Goal: Task Accomplishment & Management: Use online tool/utility

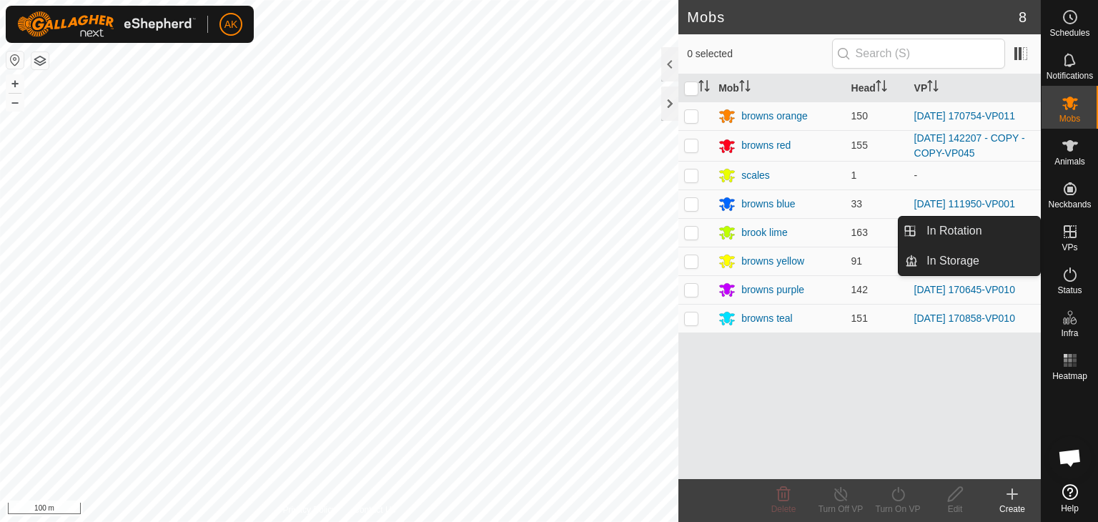
click at [1071, 230] on icon at bounding box center [1069, 231] width 17 height 17
click at [1071, 231] on icon at bounding box center [1069, 231] width 17 height 17
click at [1071, 231] on icon at bounding box center [1069, 231] width 13 height 13
click at [963, 229] on link "In Rotation" at bounding box center [979, 231] width 122 height 29
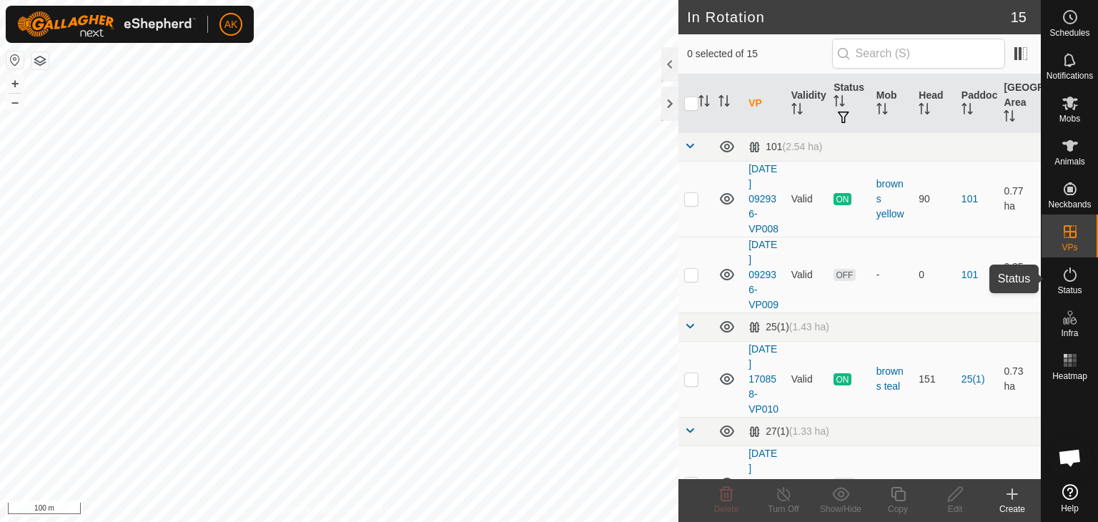
click at [1066, 278] on icon at bounding box center [1069, 274] width 17 height 17
click at [1068, 275] on icon at bounding box center [1069, 274] width 17 height 17
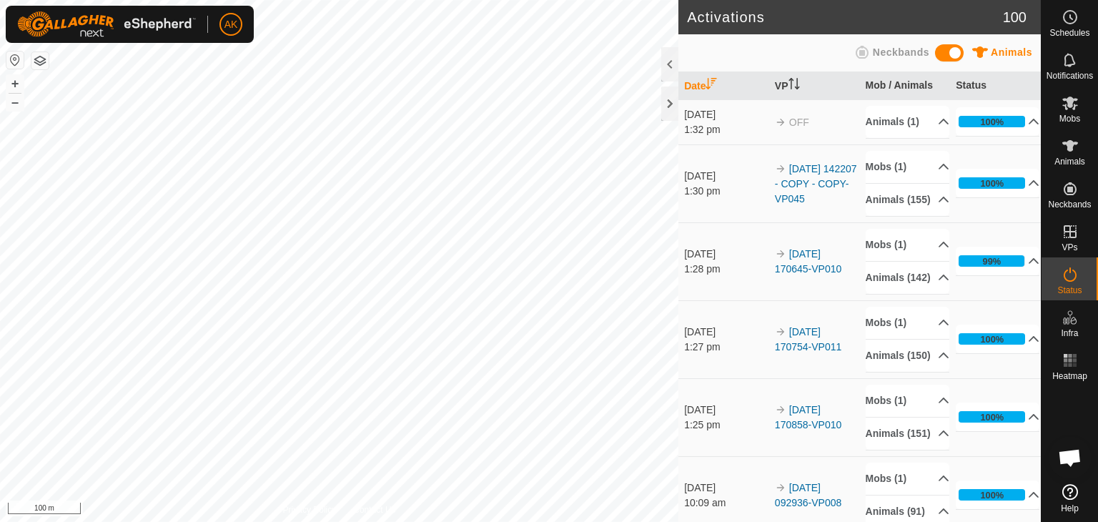
click at [1068, 278] on icon at bounding box center [1069, 274] width 17 height 17
click at [884, 261] on p-accordion-header "Mobs (1)" at bounding box center [907, 245] width 84 height 32
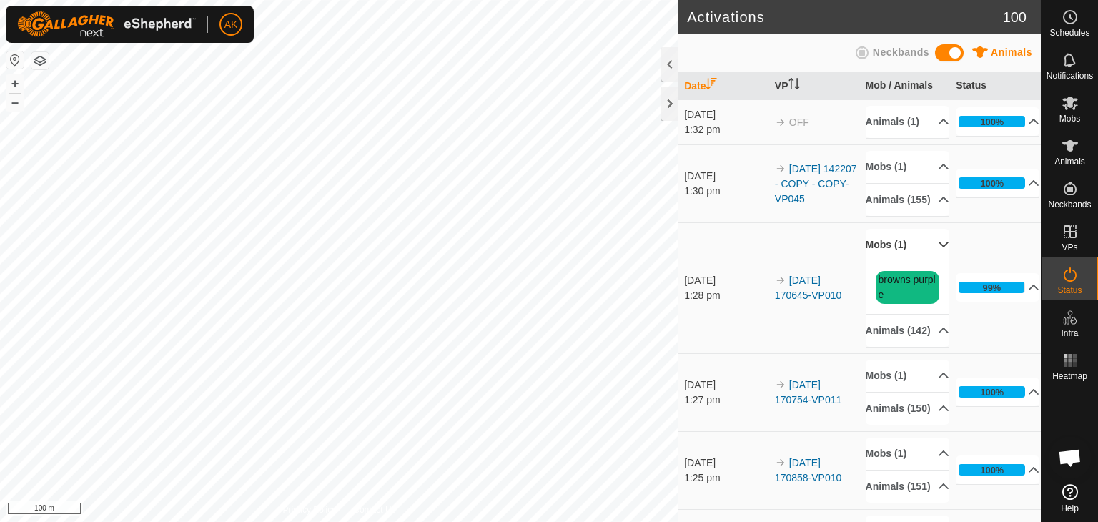
click at [884, 261] on p-accordion-header "Mobs (1)" at bounding box center [907, 245] width 84 height 32
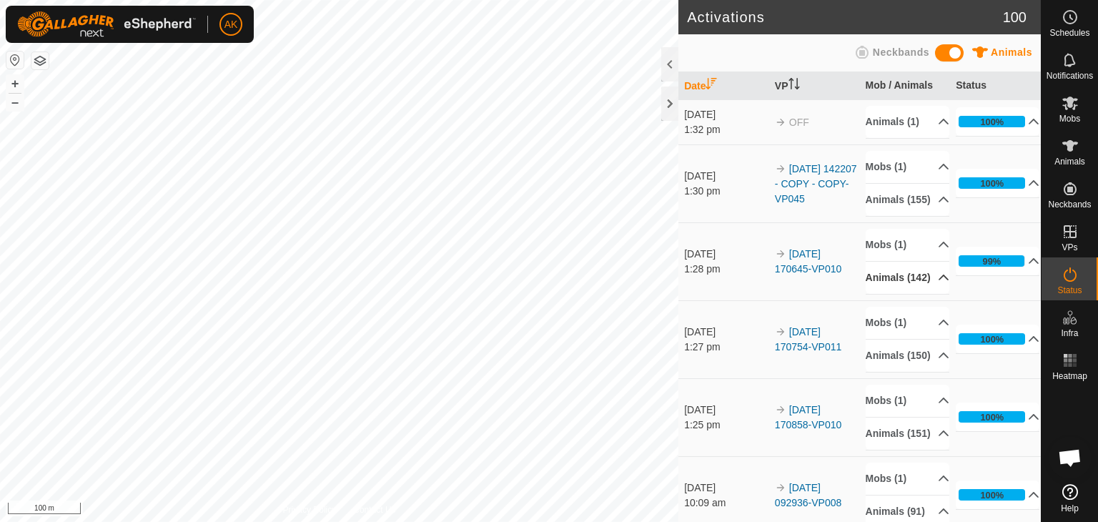
click at [923, 294] on p-accordion-header "Animals (142)" at bounding box center [907, 278] width 84 height 32
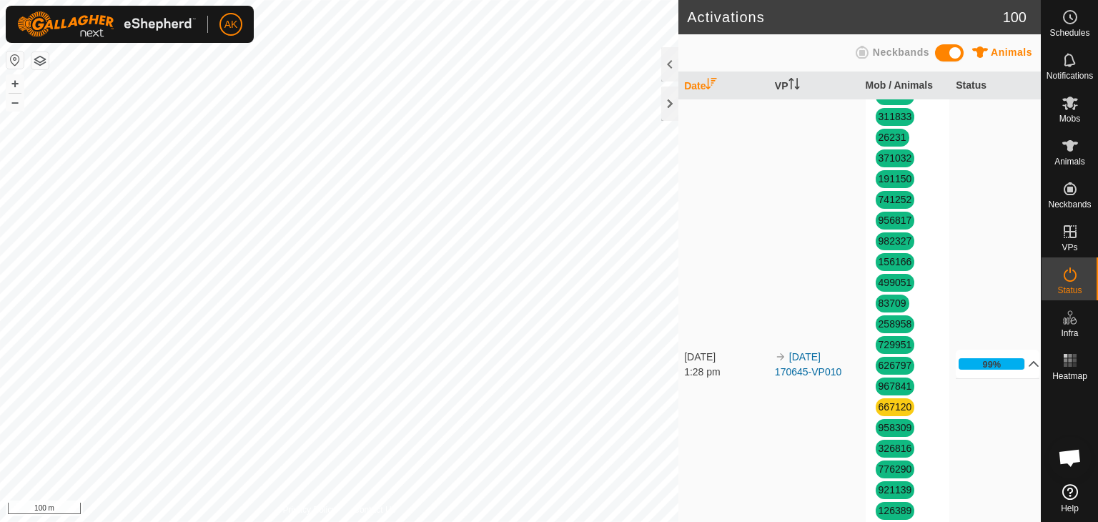
scroll to position [1572, 0]
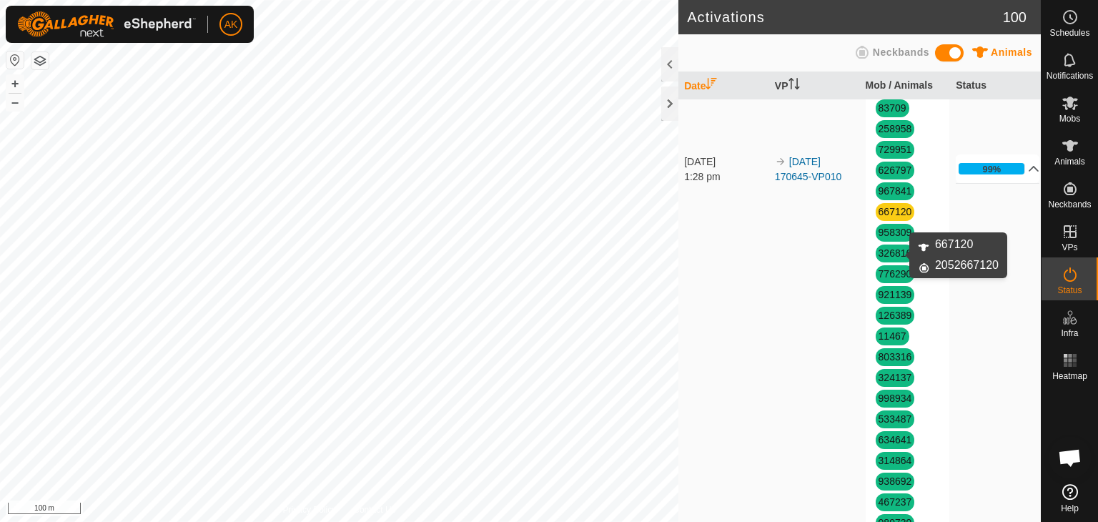
click at [883, 217] on link "667120" at bounding box center [895, 211] width 34 height 11
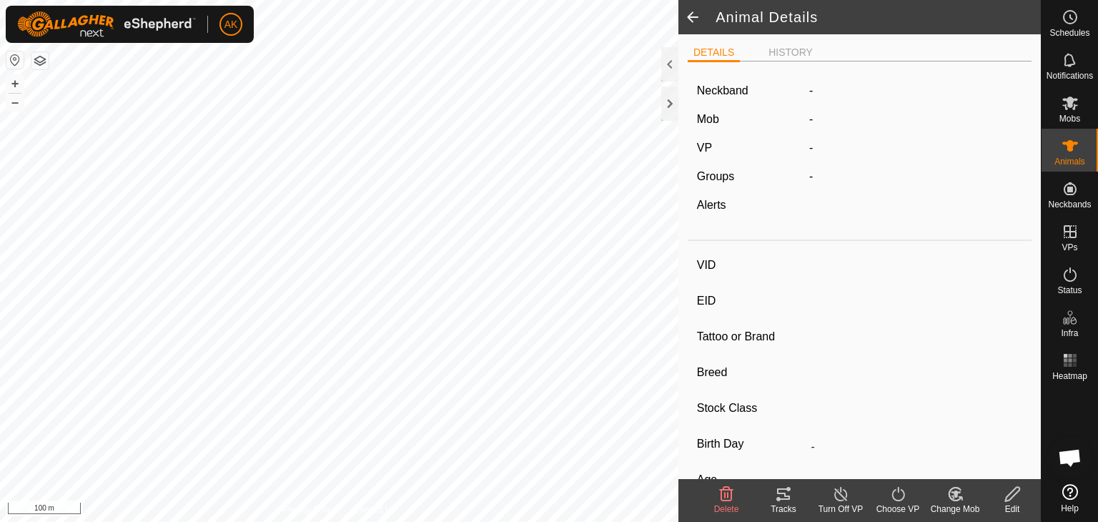
type input "667120"
type input "-"
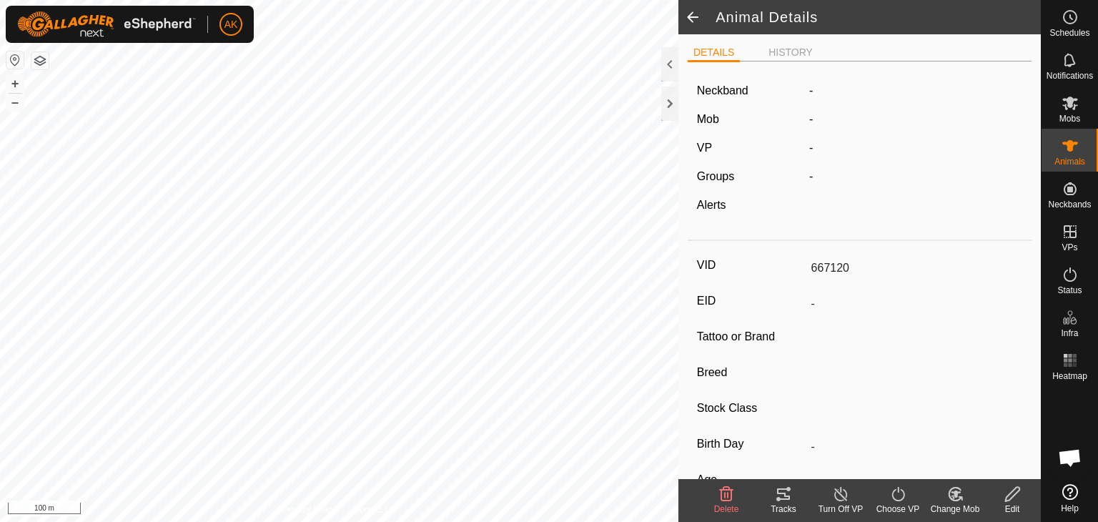
type input "-"
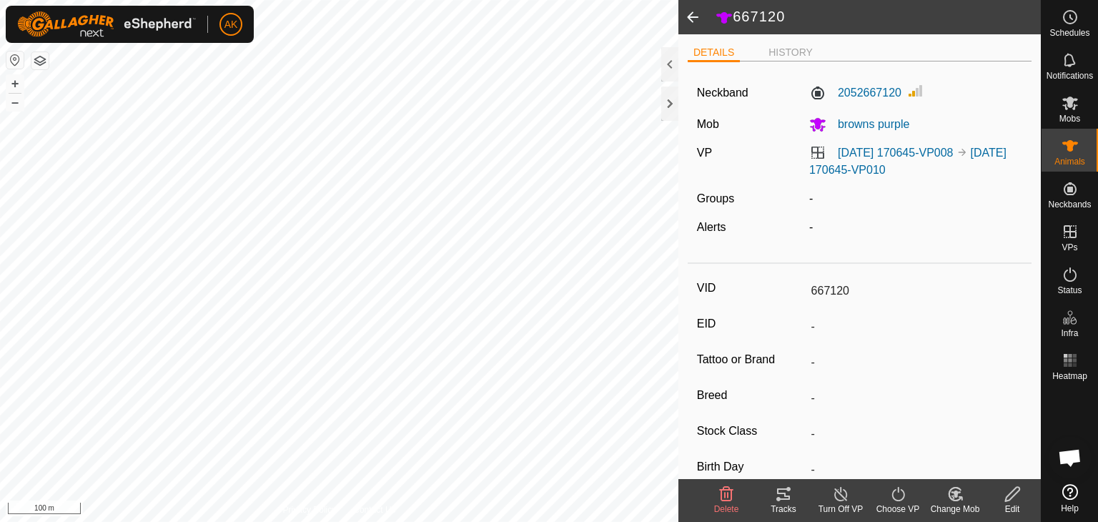
click at [726, 494] on icon at bounding box center [726, 493] width 17 height 17
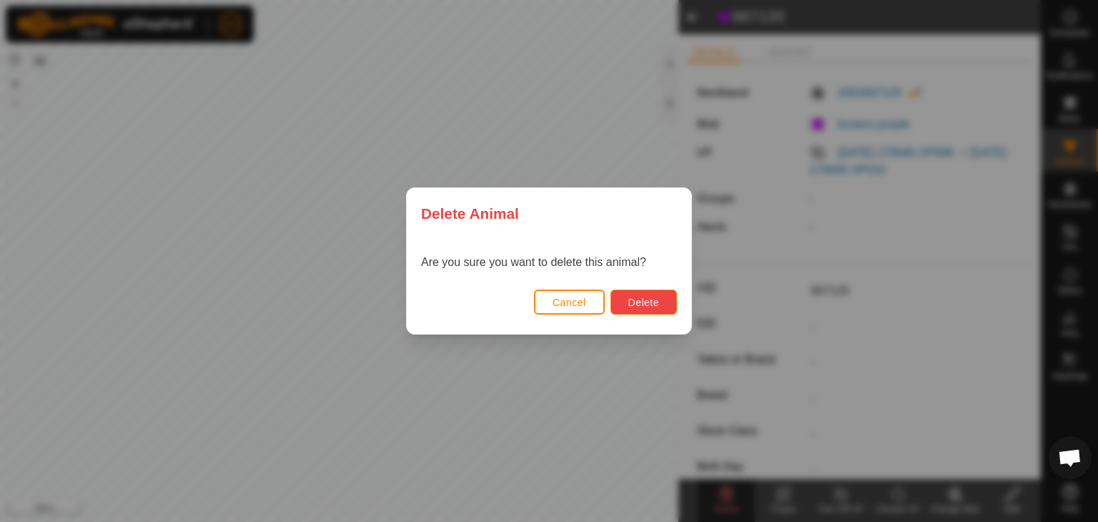
click at [632, 307] on span "Delete" at bounding box center [643, 302] width 31 height 11
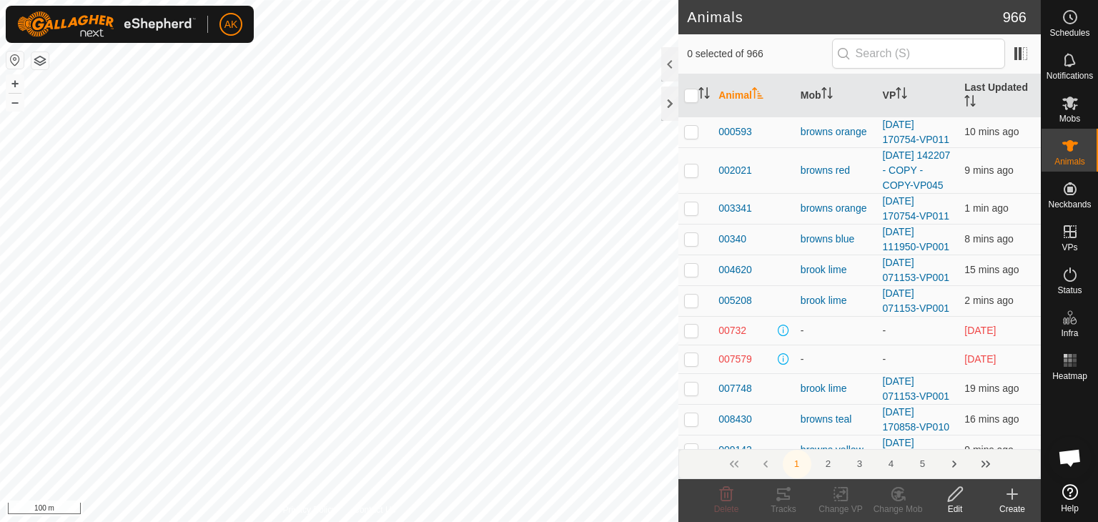
click at [1010, 497] on icon at bounding box center [1011, 493] width 17 height 17
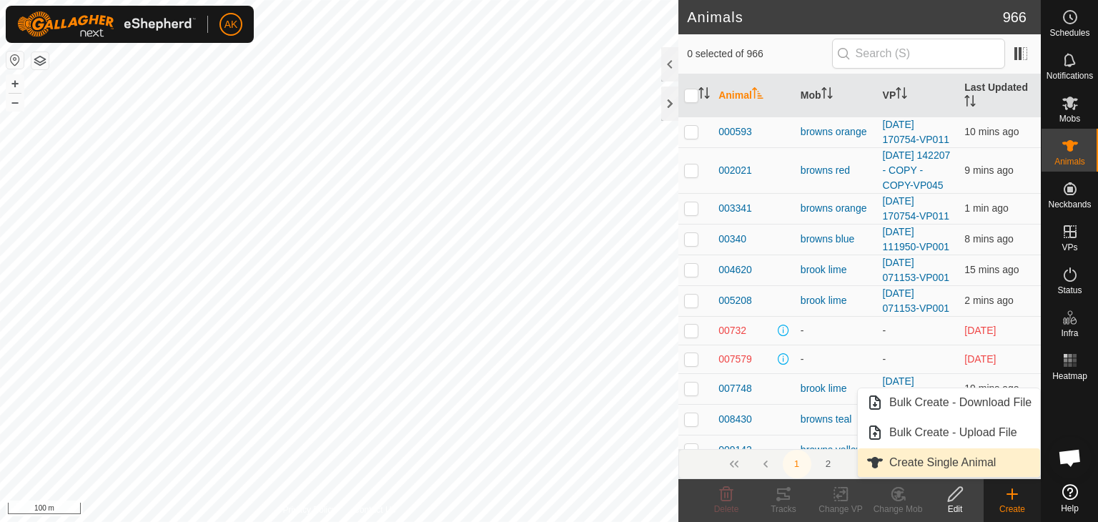
click at [941, 464] on link "Create Single Animal" at bounding box center [949, 462] width 182 height 29
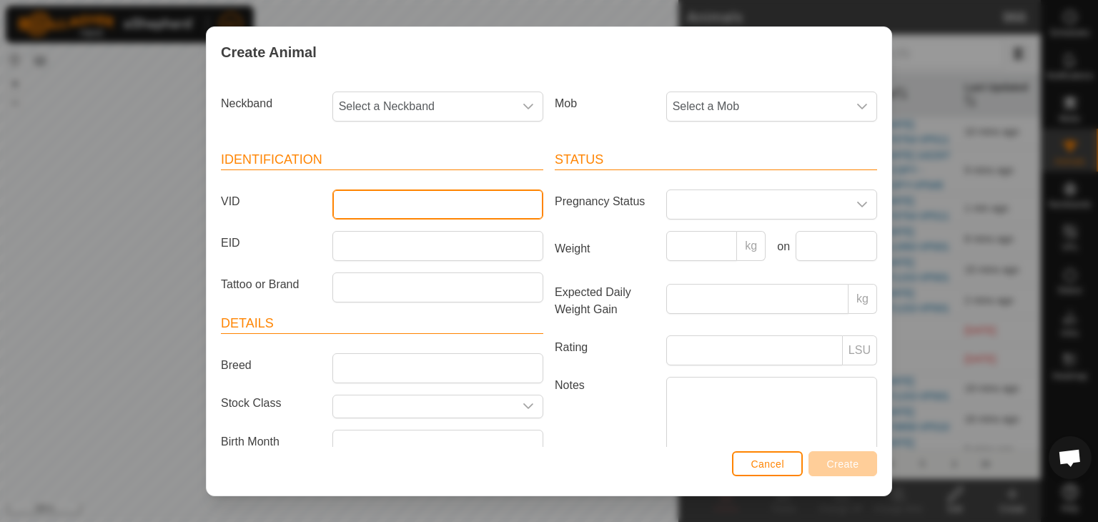
click at [365, 203] on input "VID" at bounding box center [437, 204] width 211 height 30
click at [445, 109] on span "Select a Neckband" at bounding box center [423, 106] width 181 height 29
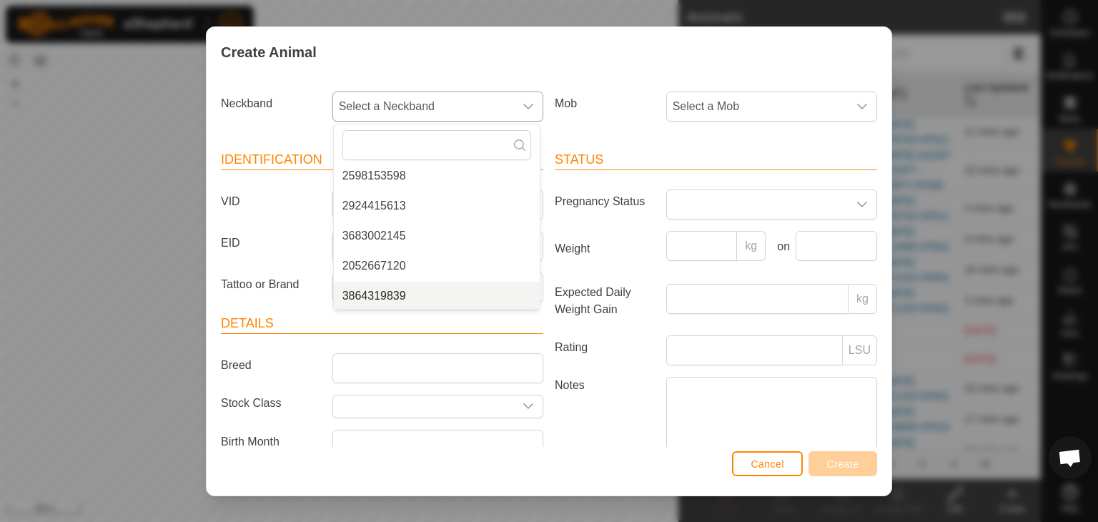
scroll to position [516, 0]
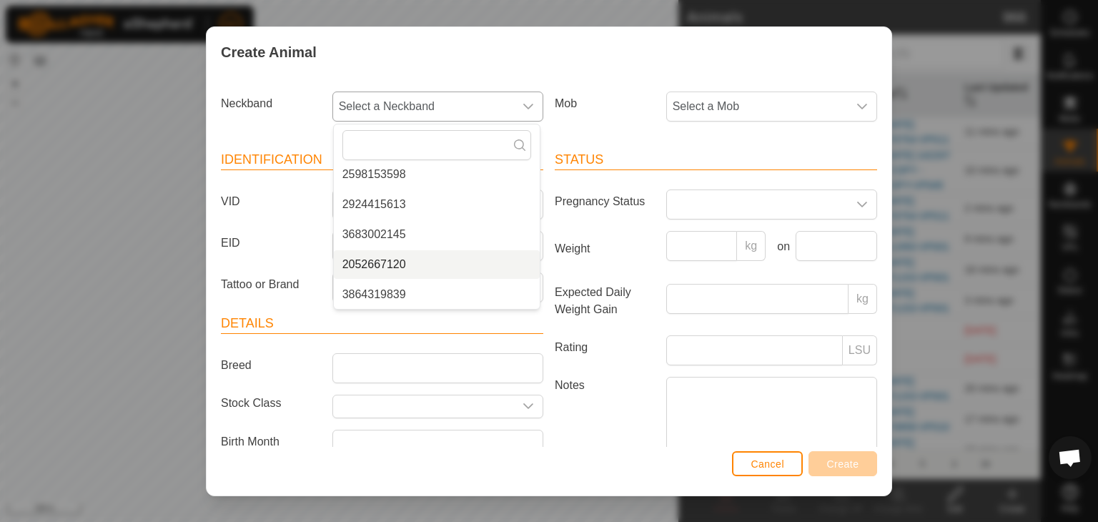
click at [394, 263] on li "2052667120" at bounding box center [437, 264] width 206 height 29
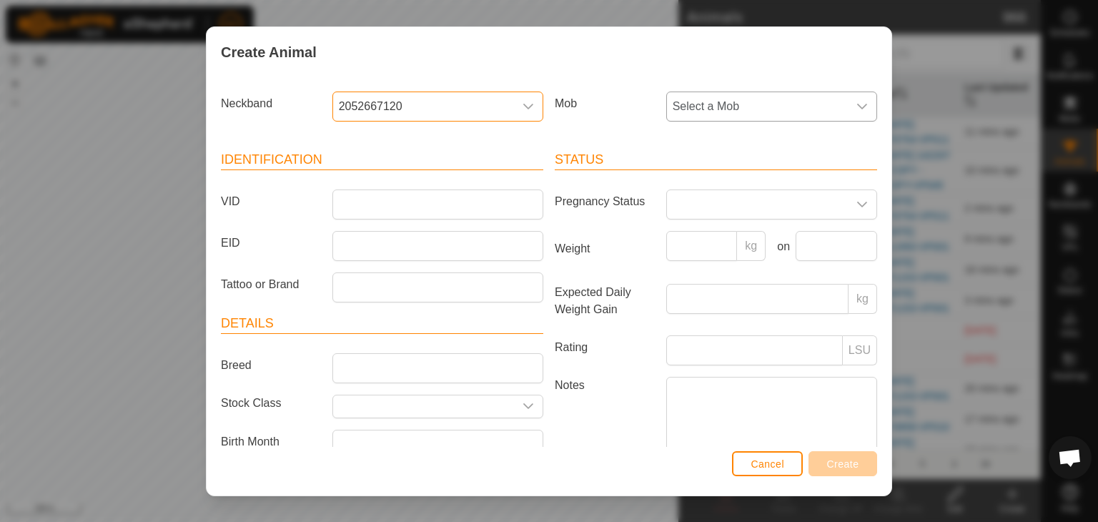
click at [736, 103] on span "Select a Mob" at bounding box center [757, 106] width 181 height 29
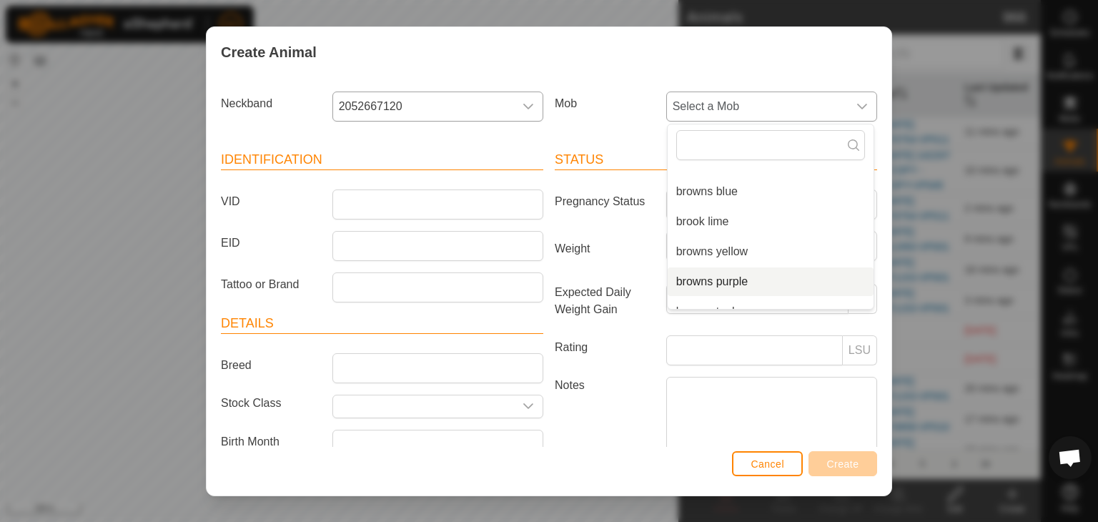
scroll to position [126, 0]
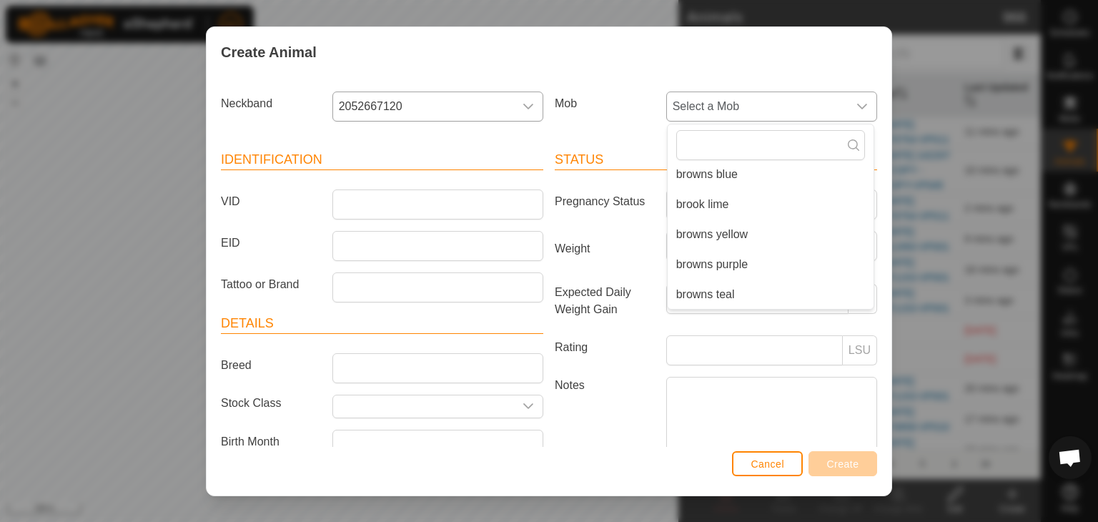
click at [707, 263] on li "browns purple" at bounding box center [770, 264] width 206 height 29
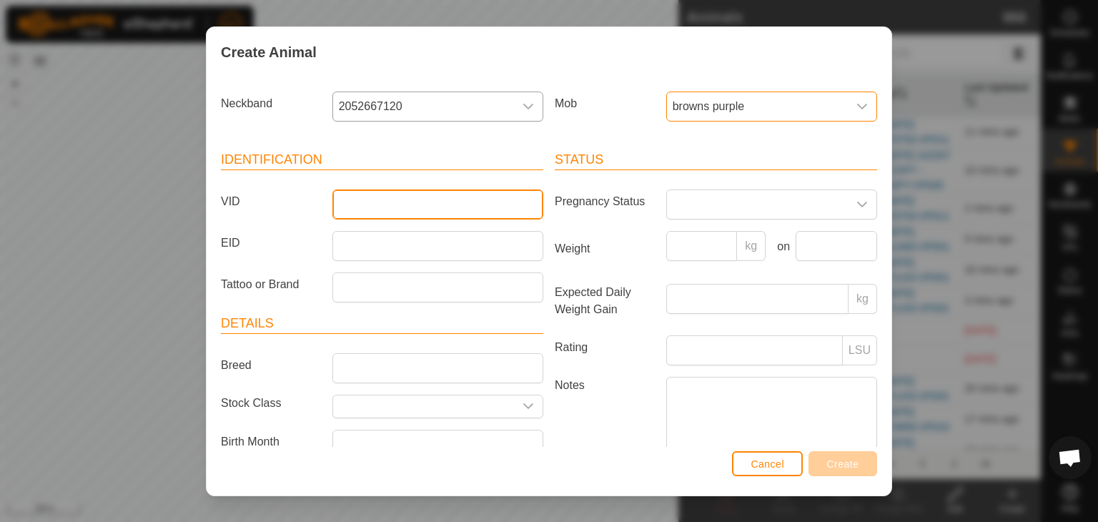
click at [374, 205] on input "VID" at bounding box center [437, 204] width 211 height 30
type input "67120"
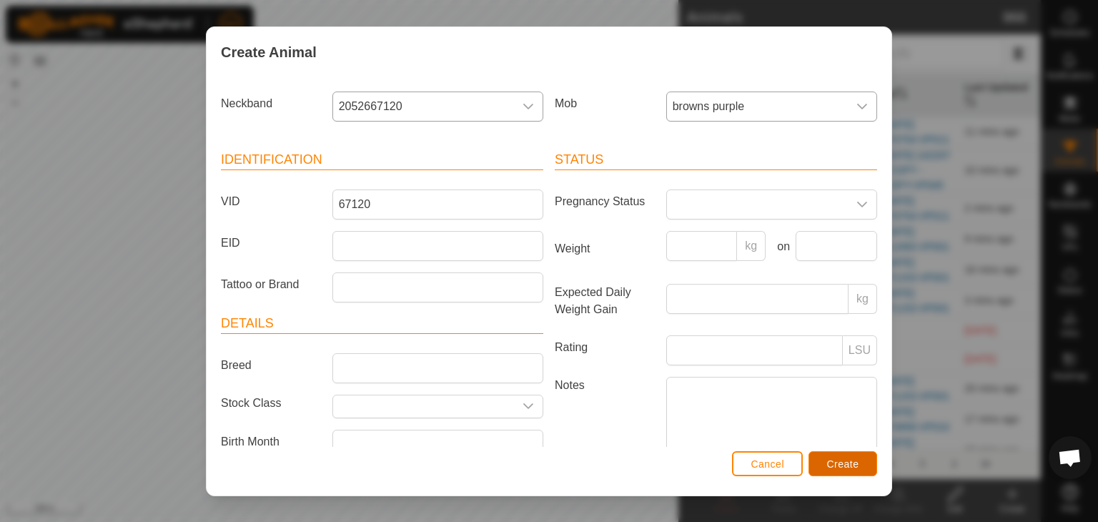
click at [840, 471] on button "Create" at bounding box center [842, 463] width 69 height 25
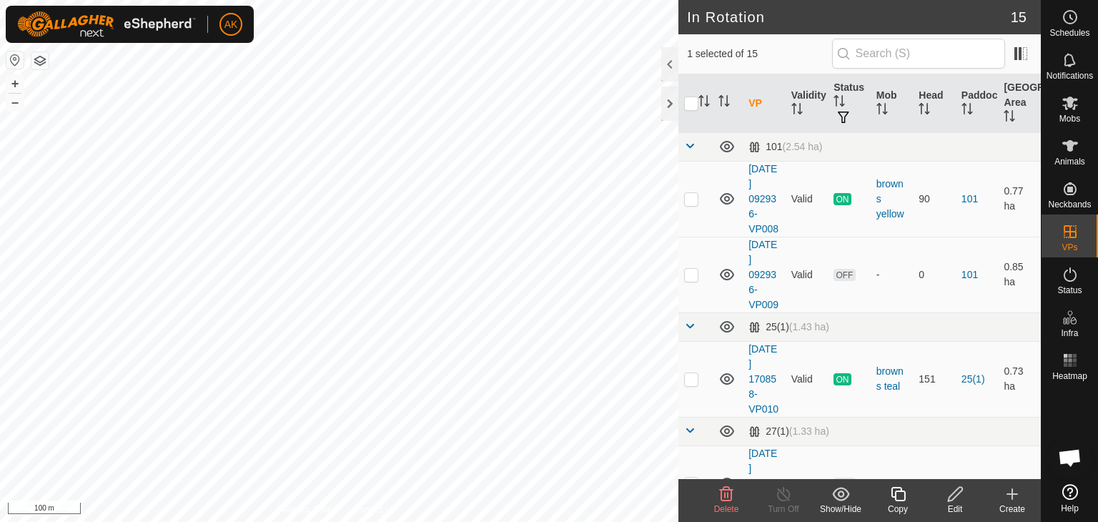
click at [720, 494] on icon at bounding box center [726, 493] width 17 height 17
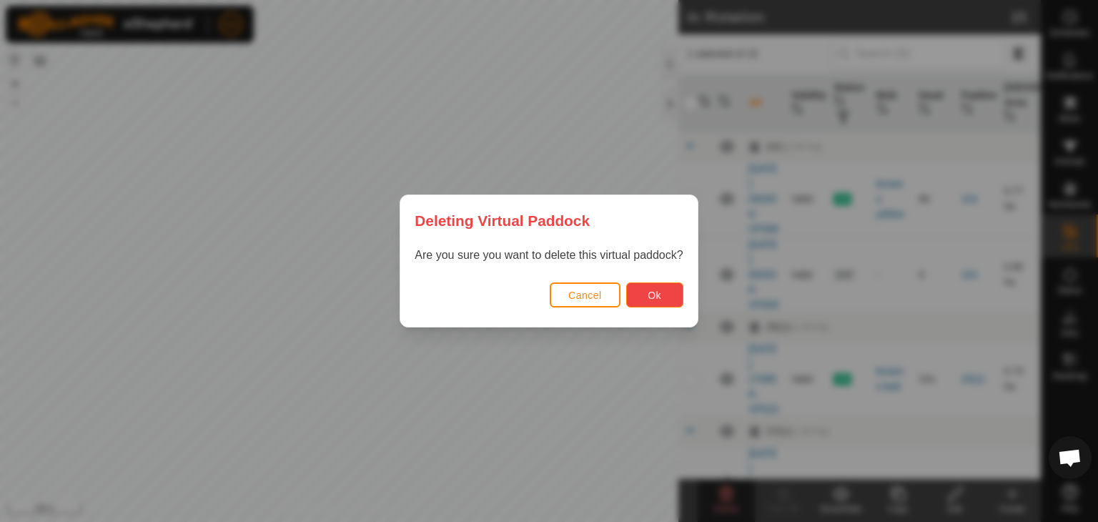
click at [651, 290] on span "Ok" at bounding box center [654, 294] width 14 height 11
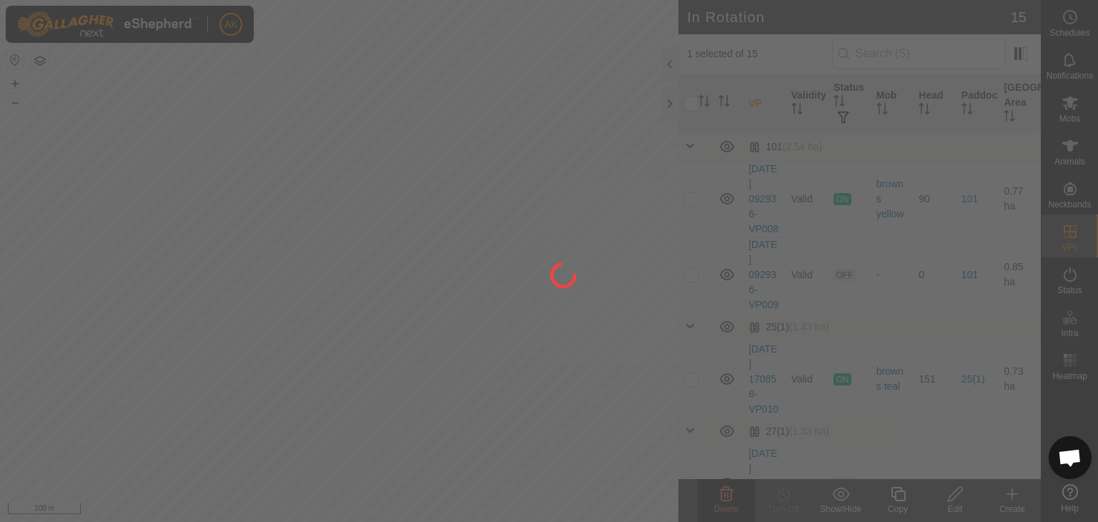
checkbox input "false"
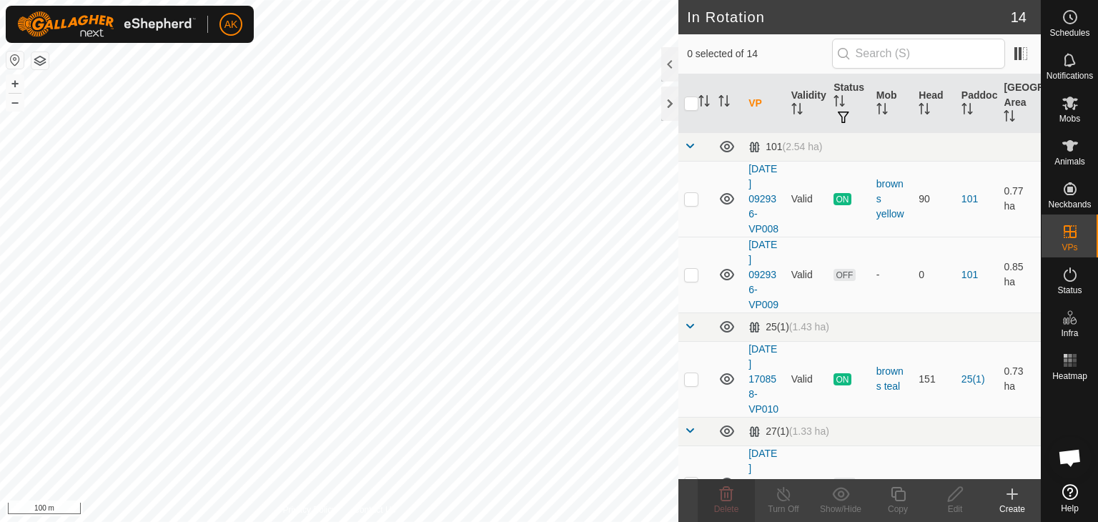
checkbox input "true"
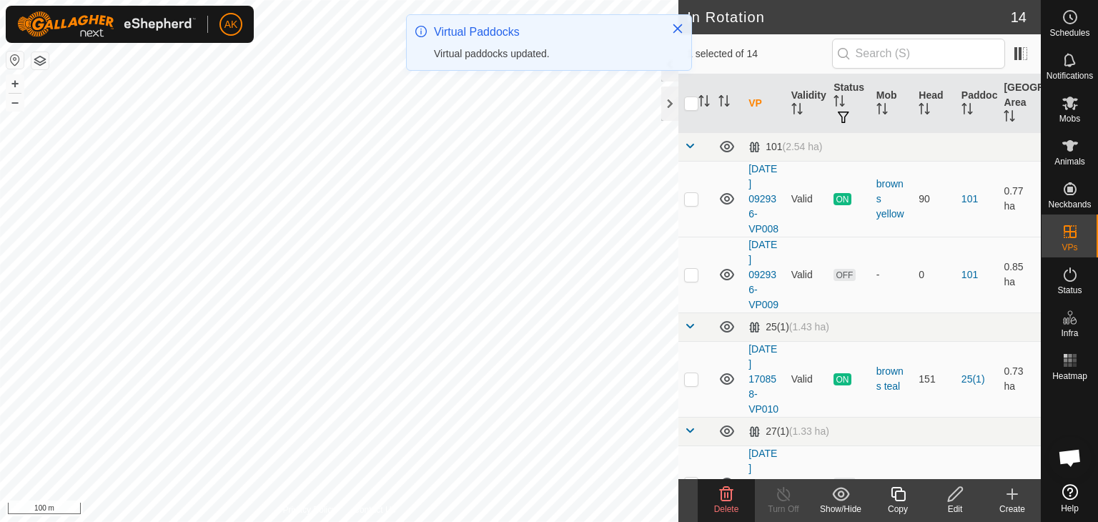
click at [728, 495] on icon at bounding box center [726, 493] width 17 height 17
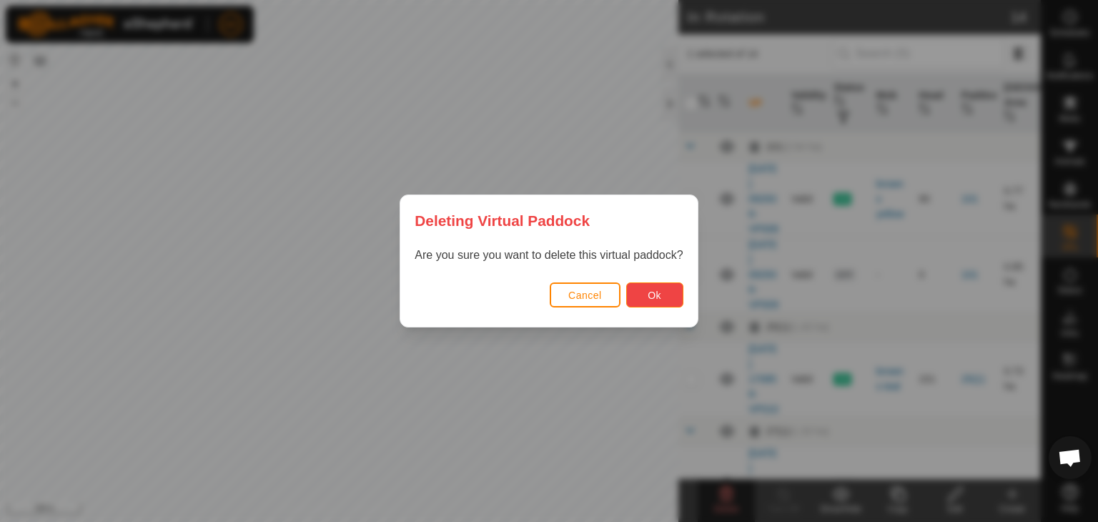
click at [660, 289] on span "Ok" at bounding box center [654, 294] width 14 height 11
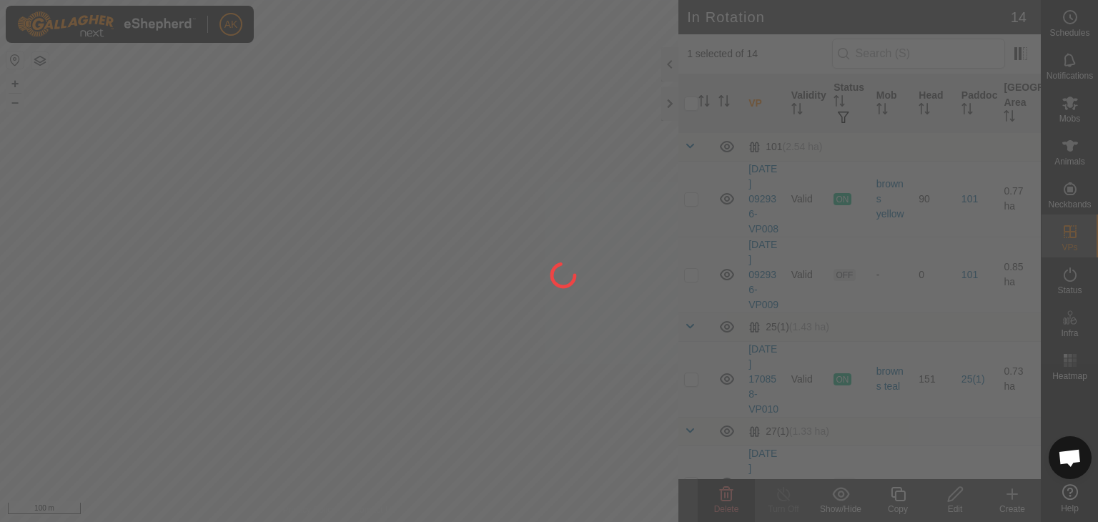
checkbox input "false"
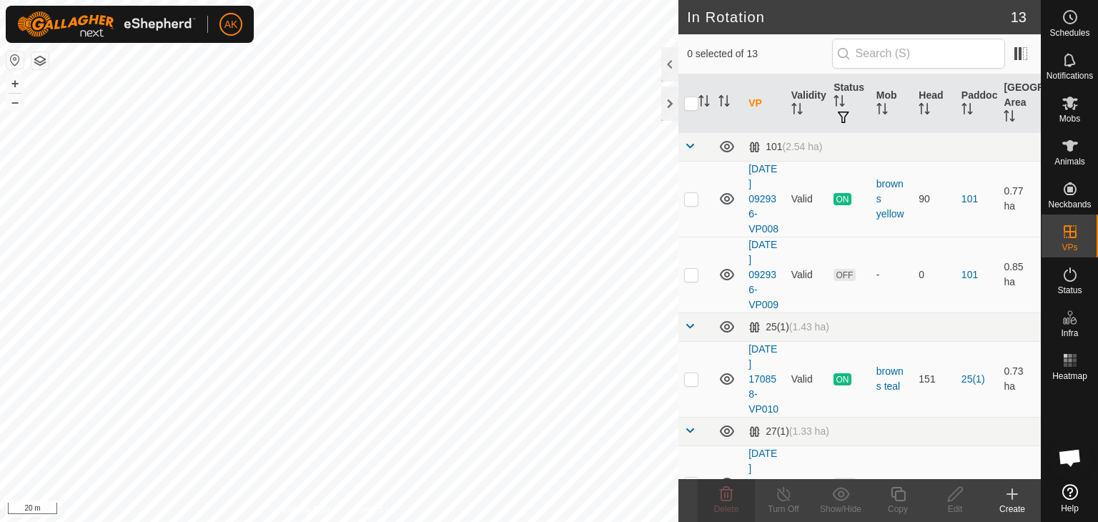
checkbox input "true"
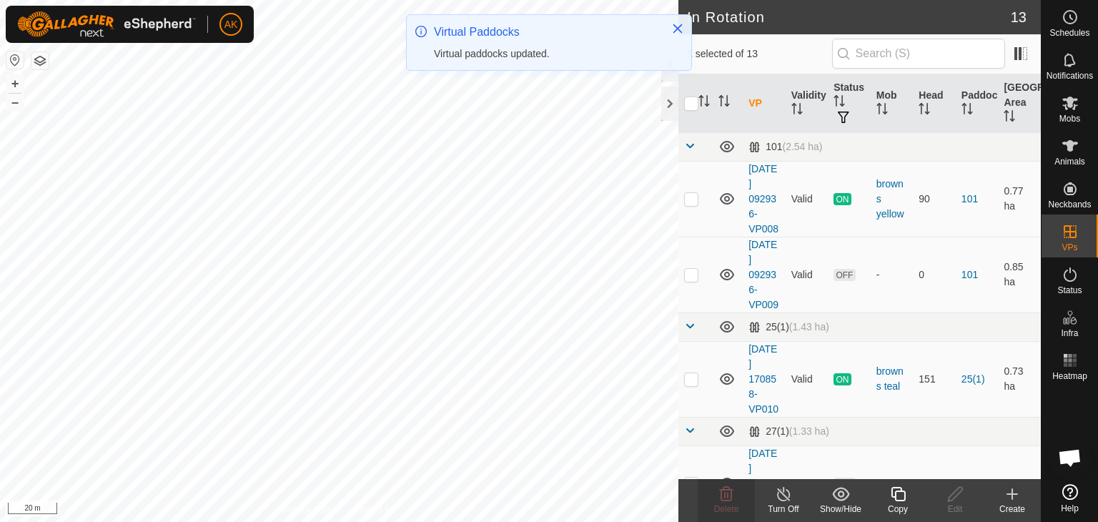
click at [897, 498] on icon at bounding box center [898, 493] width 18 height 17
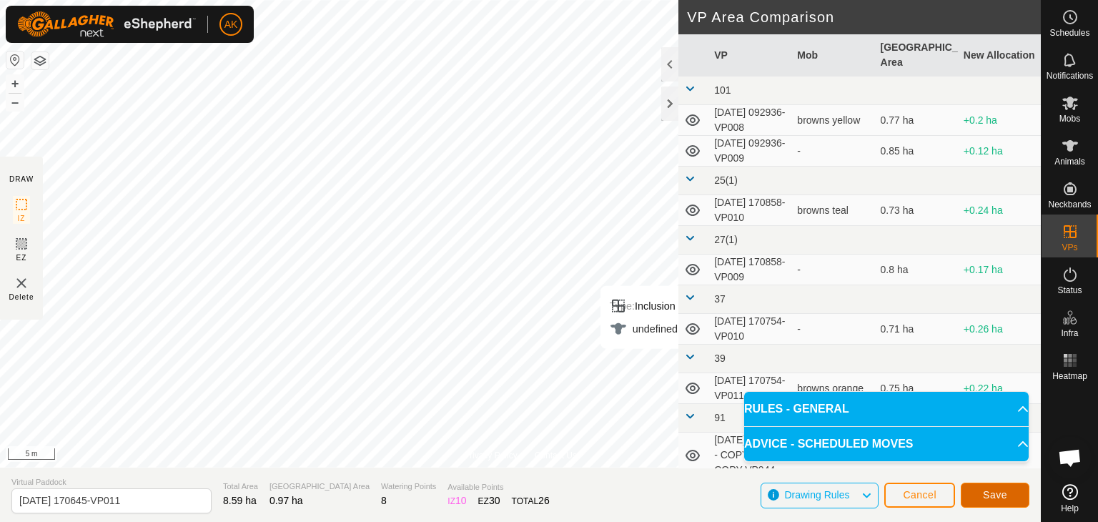
click at [1000, 501] on button "Save" at bounding box center [994, 494] width 69 height 25
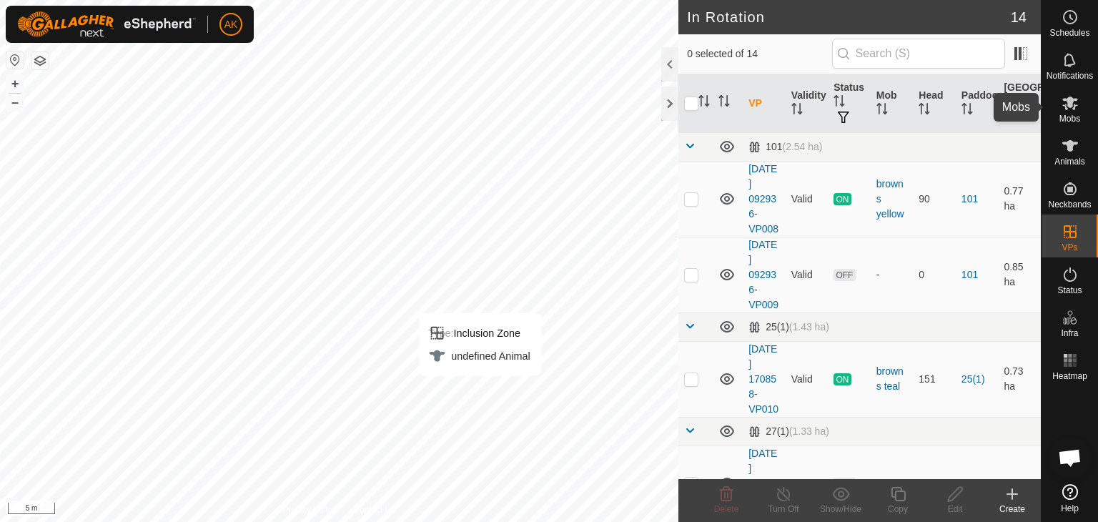
click at [1066, 104] on icon at bounding box center [1070, 103] width 16 height 14
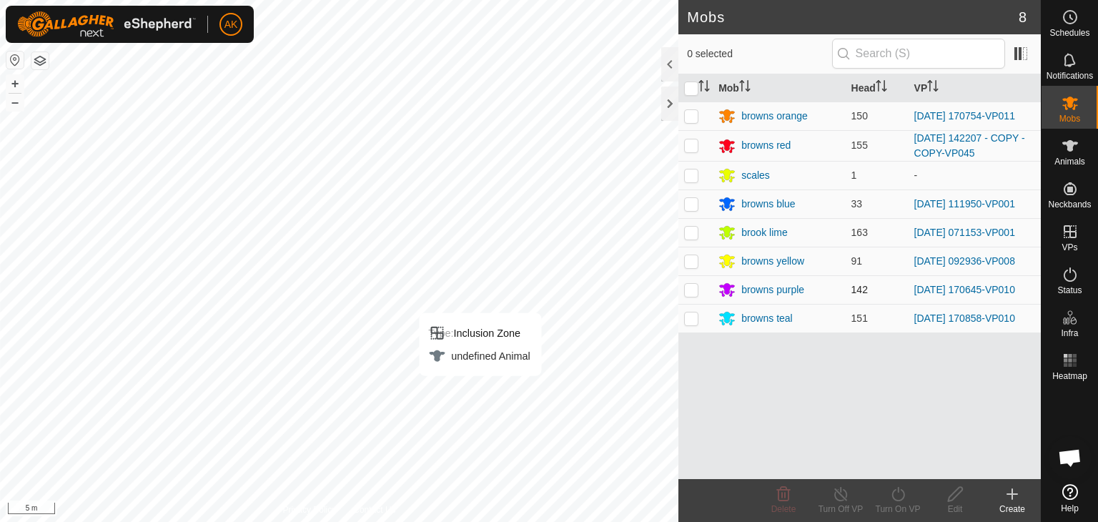
click at [695, 284] on p-checkbox at bounding box center [691, 289] width 14 height 11
checkbox input "true"
click at [896, 499] on icon at bounding box center [897, 494] width 13 height 14
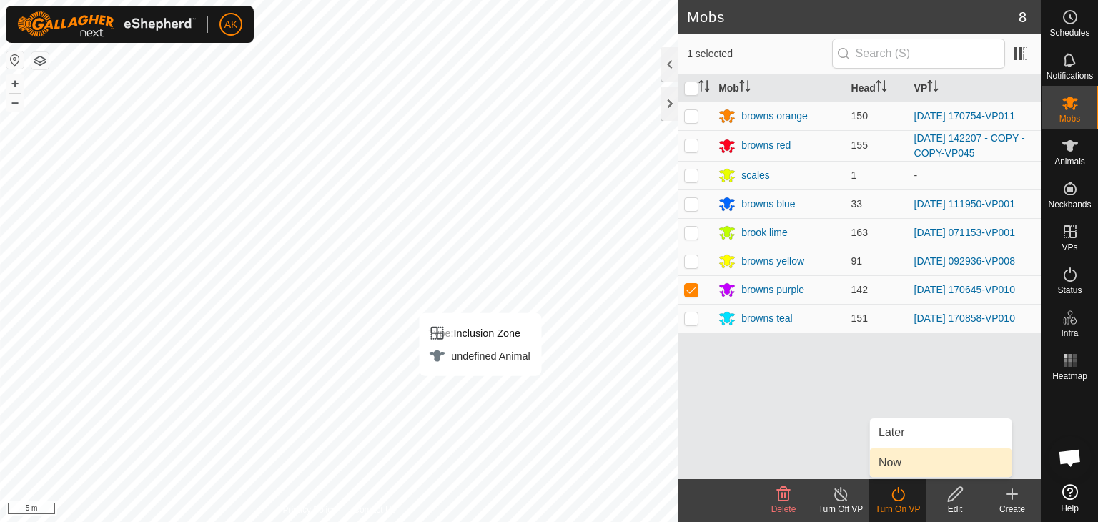
click at [886, 471] on link "Now" at bounding box center [940, 462] width 141 height 29
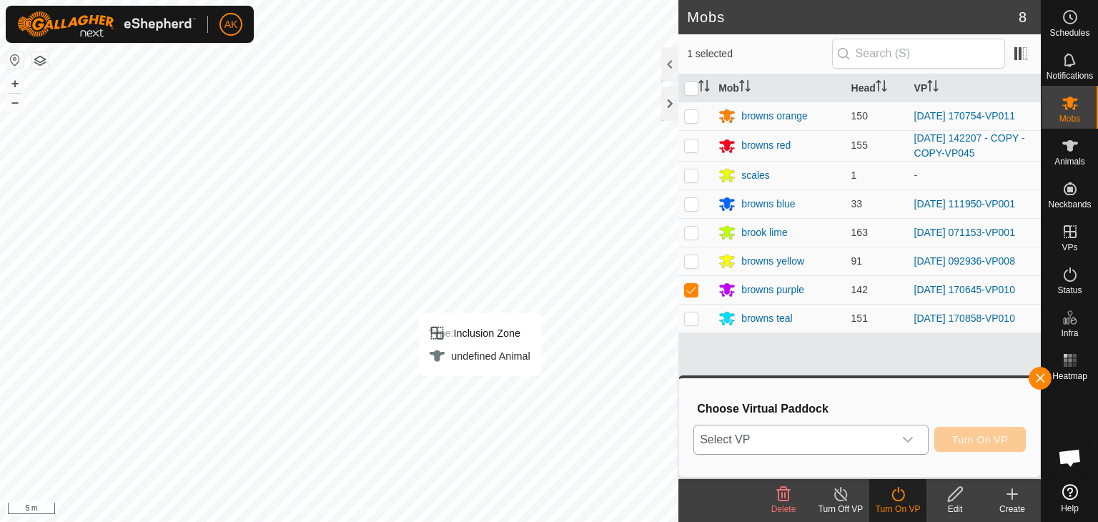
click at [907, 437] on icon "dropdown trigger" at bounding box center [907, 439] width 11 height 11
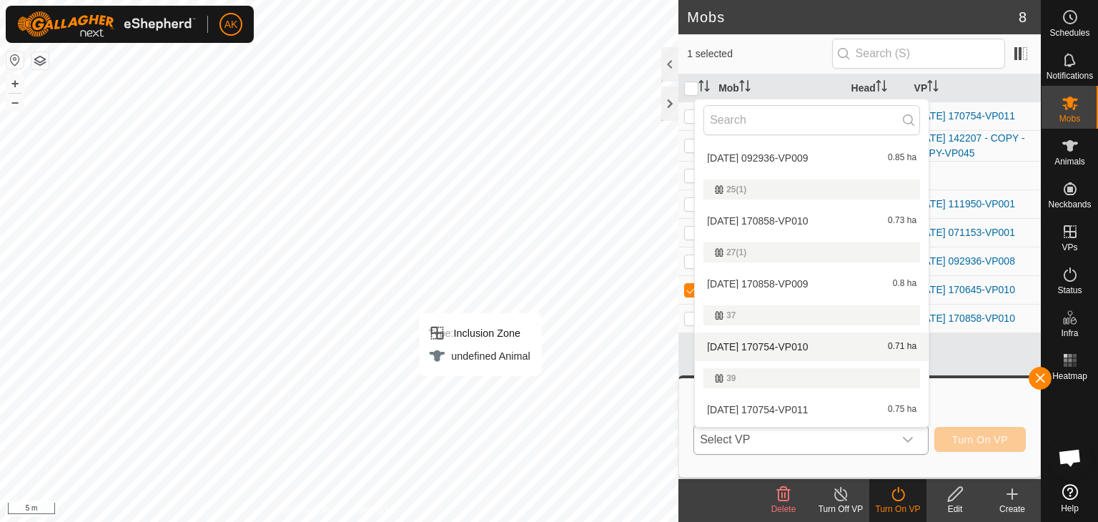
scroll to position [286, 0]
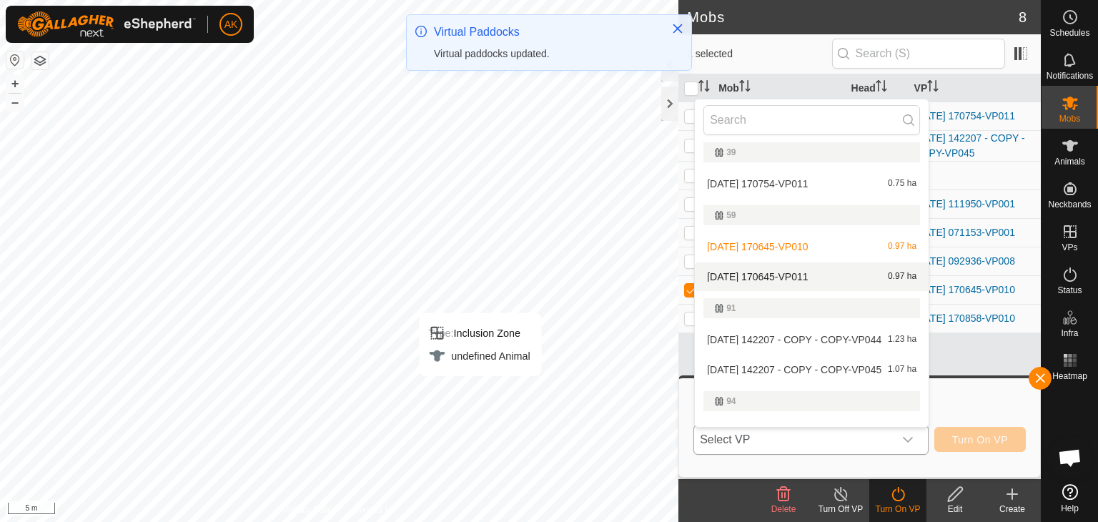
click at [780, 277] on li "[DATE] 170645-VP011 0.97 ha" at bounding box center [812, 276] width 234 height 29
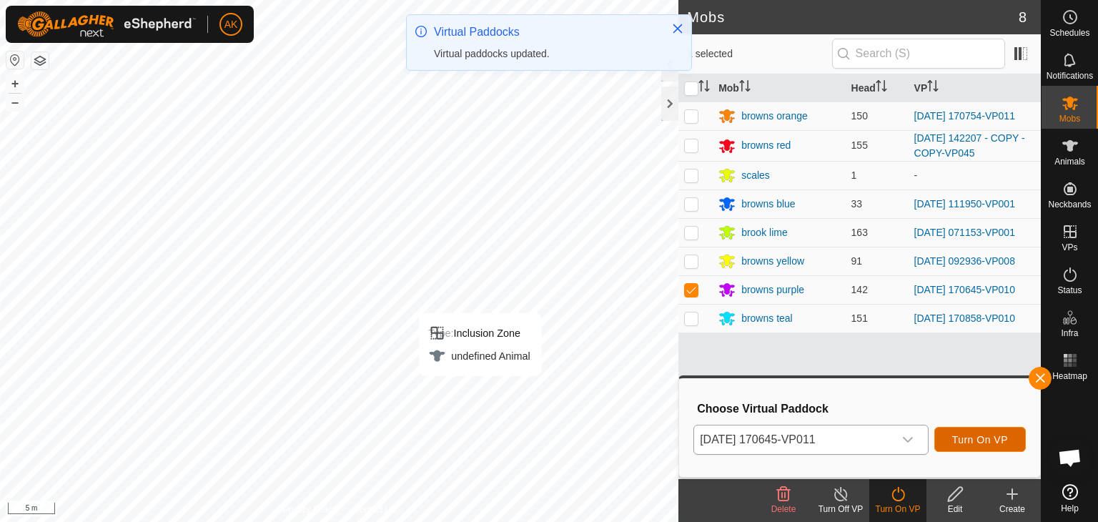
click at [978, 445] on button "Turn On VP" at bounding box center [979, 439] width 91 height 25
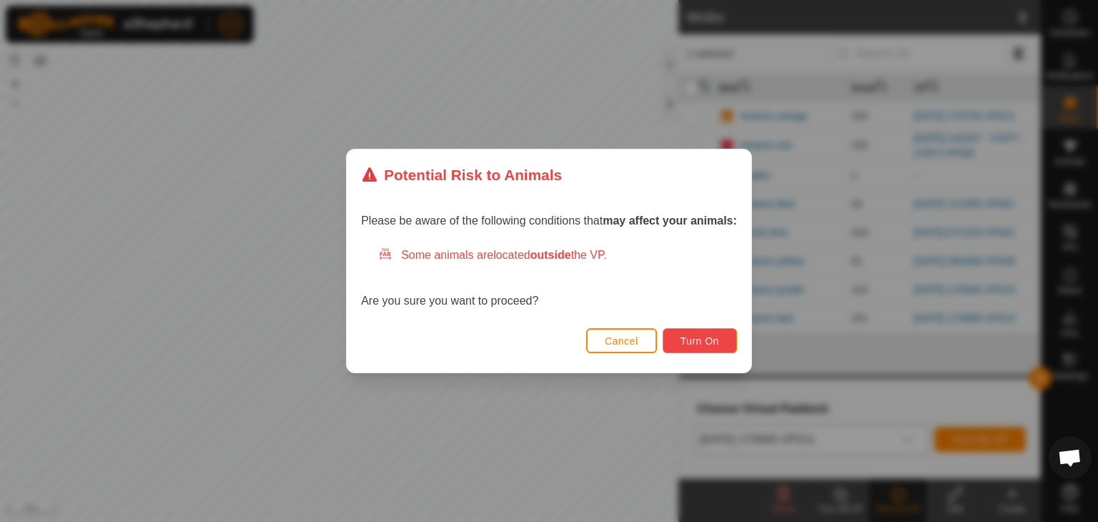
click at [689, 336] on span "Turn On" at bounding box center [699, 340] width 39 height 11
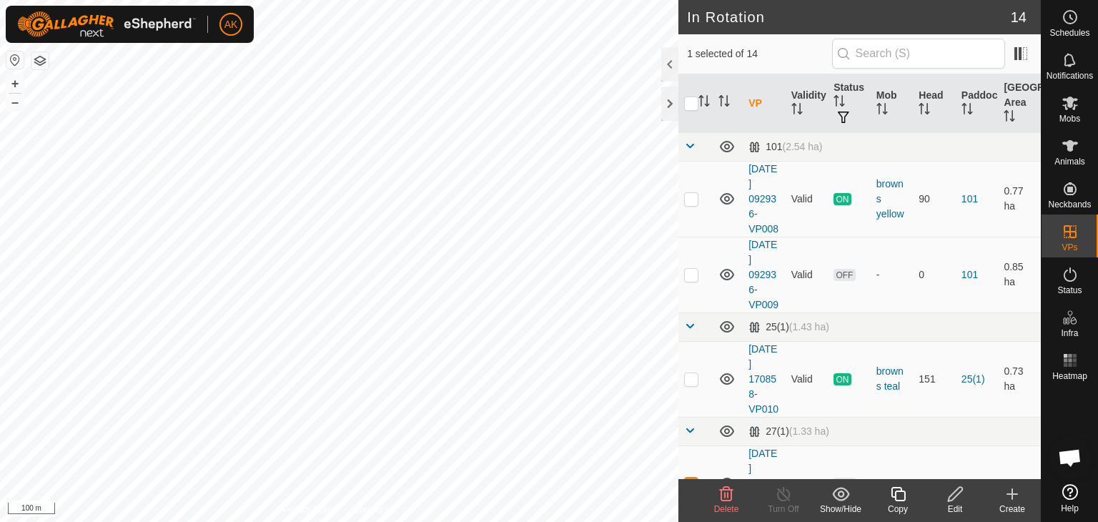
click at [723, 495] on icon at bounding box center [726, 493] width 17 height 17
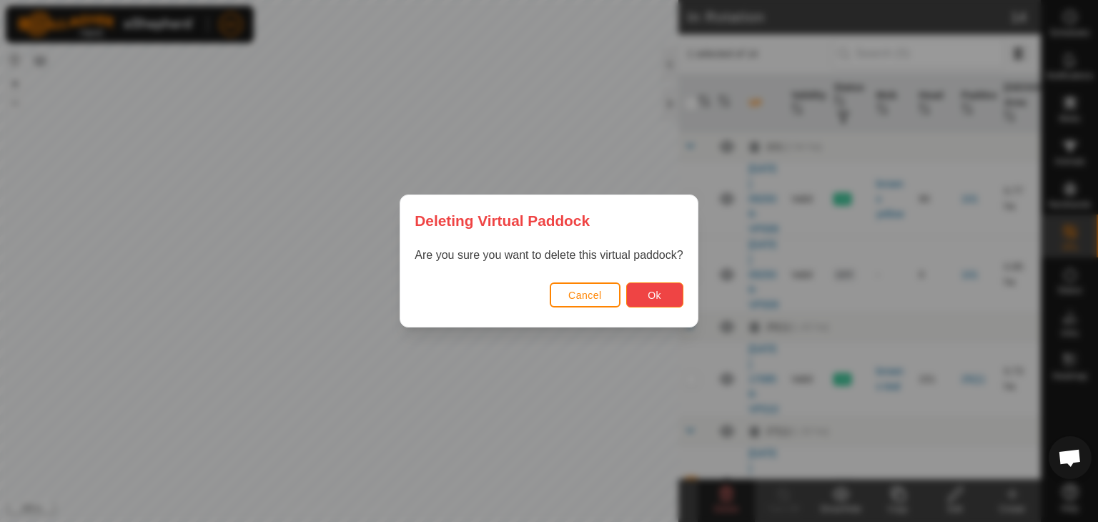
click at [640, 297] on button "Ok" at bounding box center [654, 294] width 57 height 25
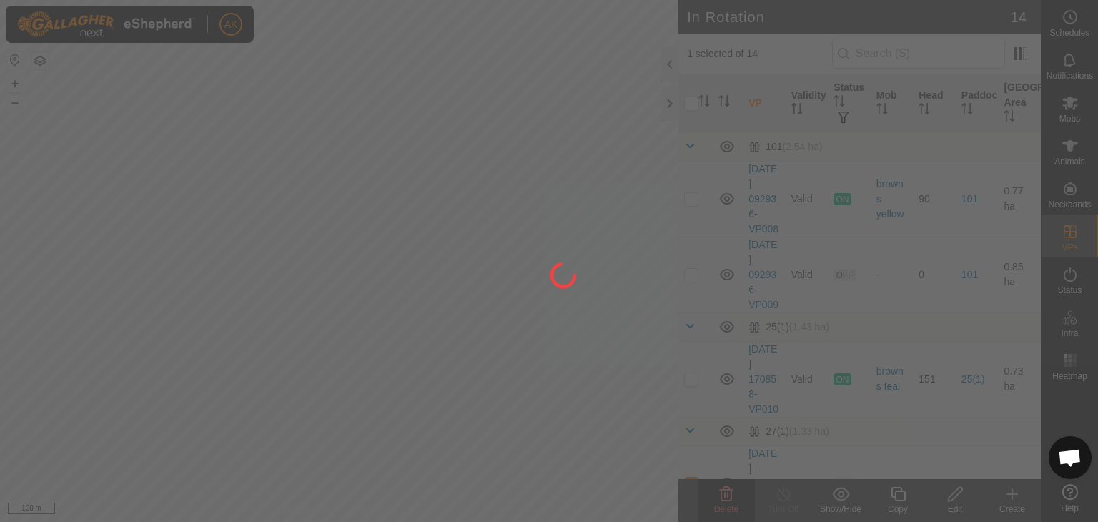
checkbox input "false"
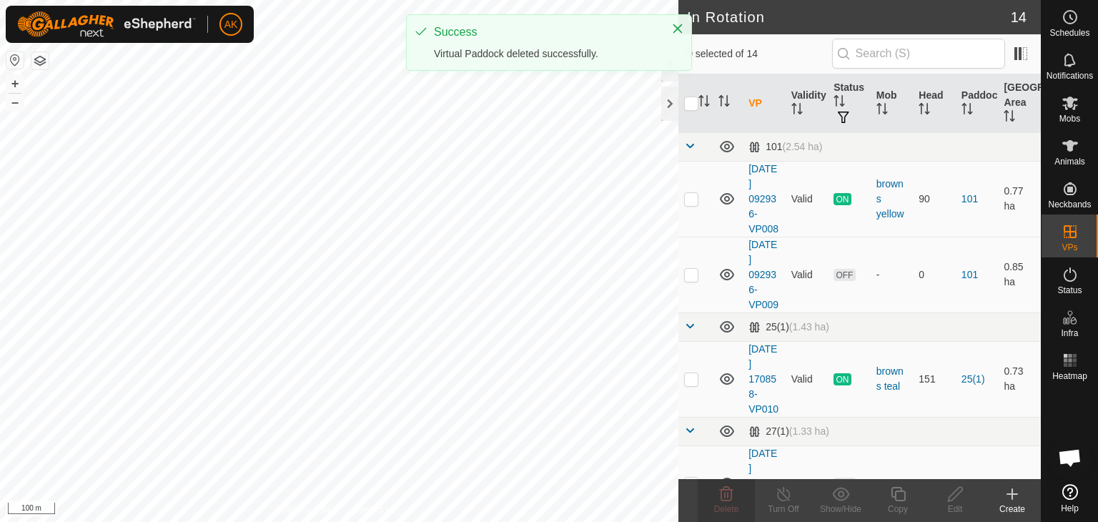
checkbox input "true"
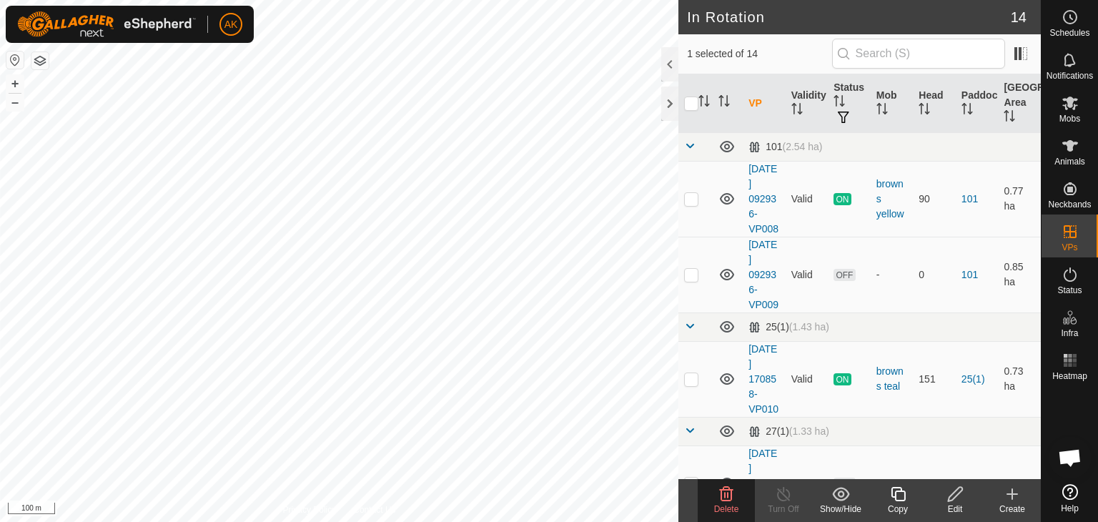
click at [725, 489] on icon at bounding box center [727, 494] width 14 height 14
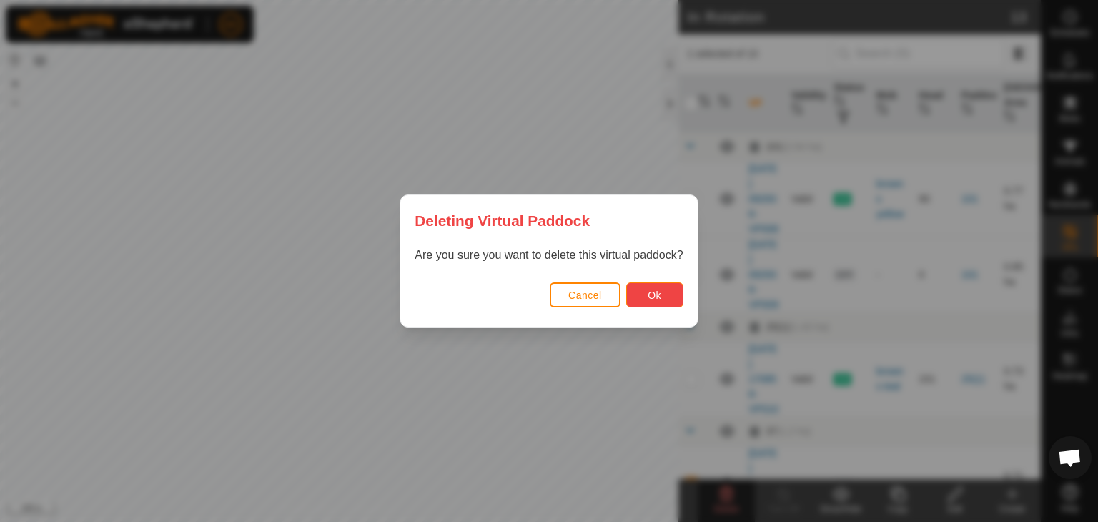
click at [663, 296] on button "Ok" at bounding box center [654, 294] width 57 height 25
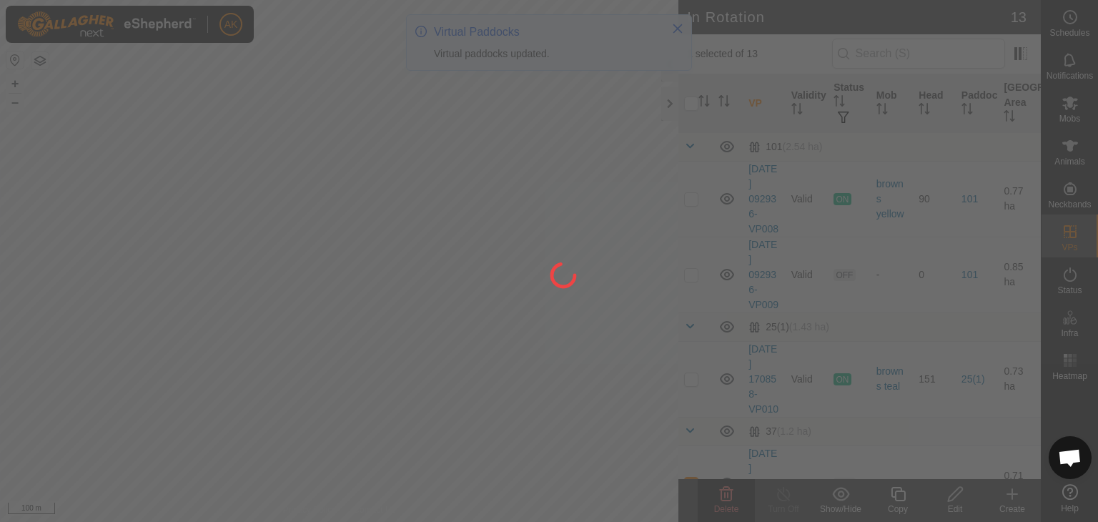
checkbox input "false"
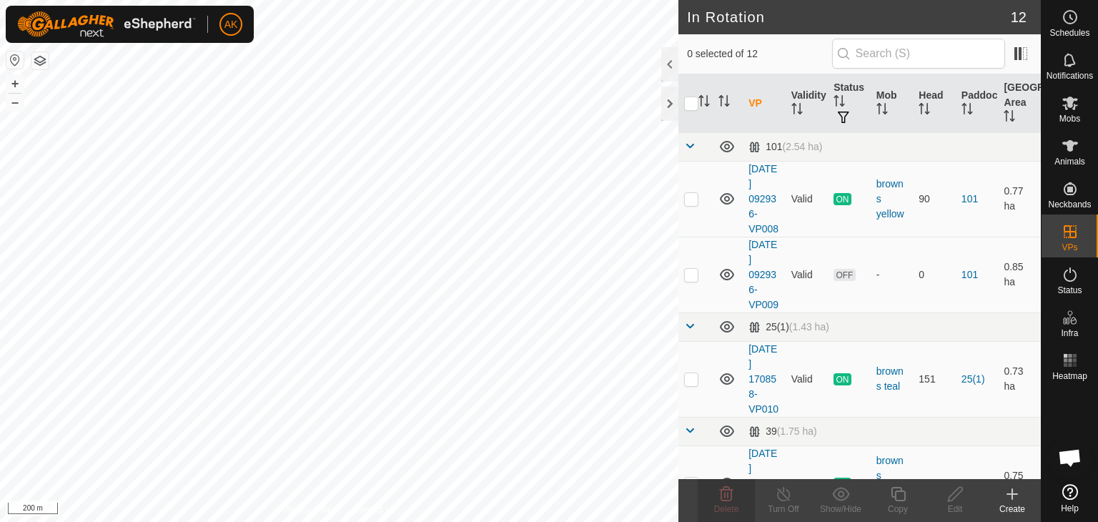
checkbox input "true"
click at [725, 497] on icon at bounding box center [726, 493] width 17 height 17
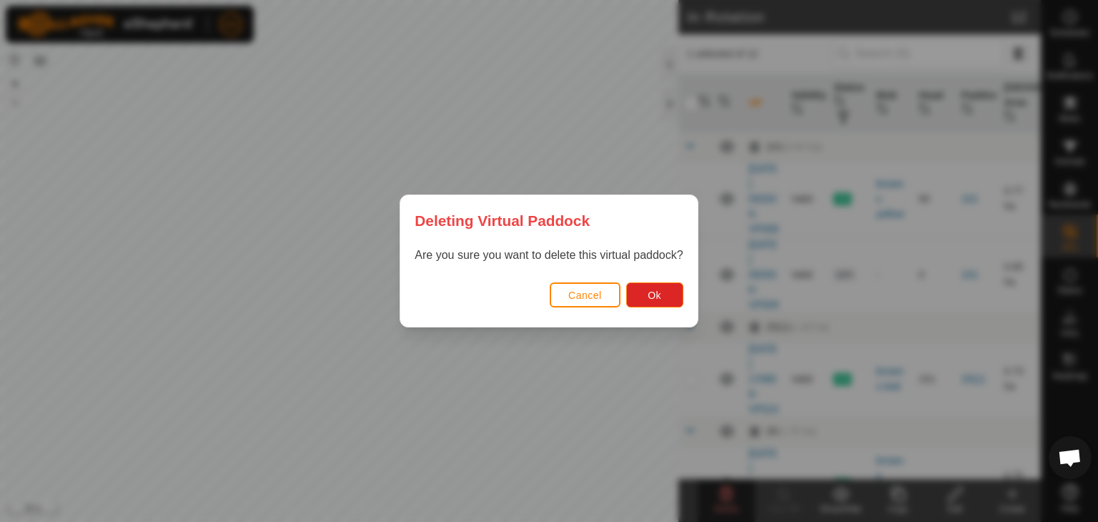
click at [665, 278] on div "Cancel Ok" at bounding box center [548, 302] width 297 height 49
click at [660, 295] on span "Ok" at bounding box center [654, 294] width 14 height 11
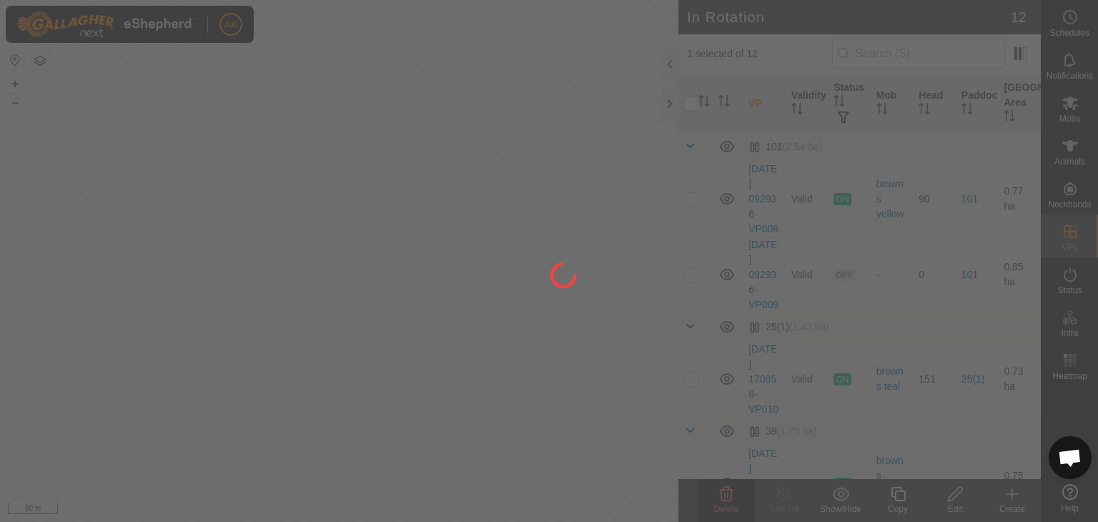
checkbox input "false"
